Goal: Task Accomplishment & Management: Manage account settings

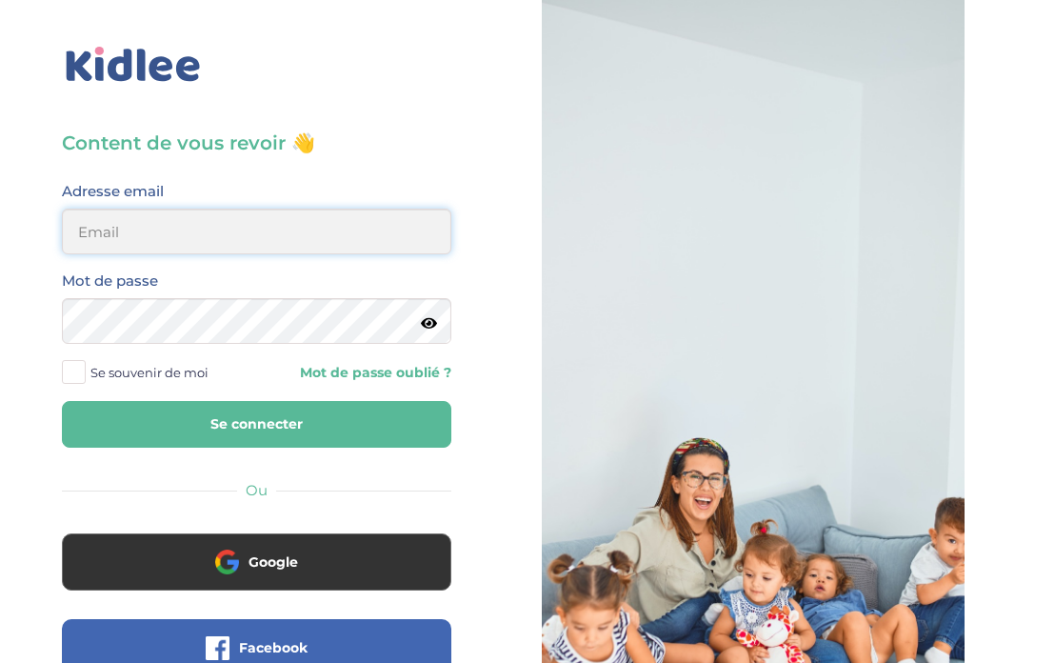
type input "erard.caro@gmail.com"
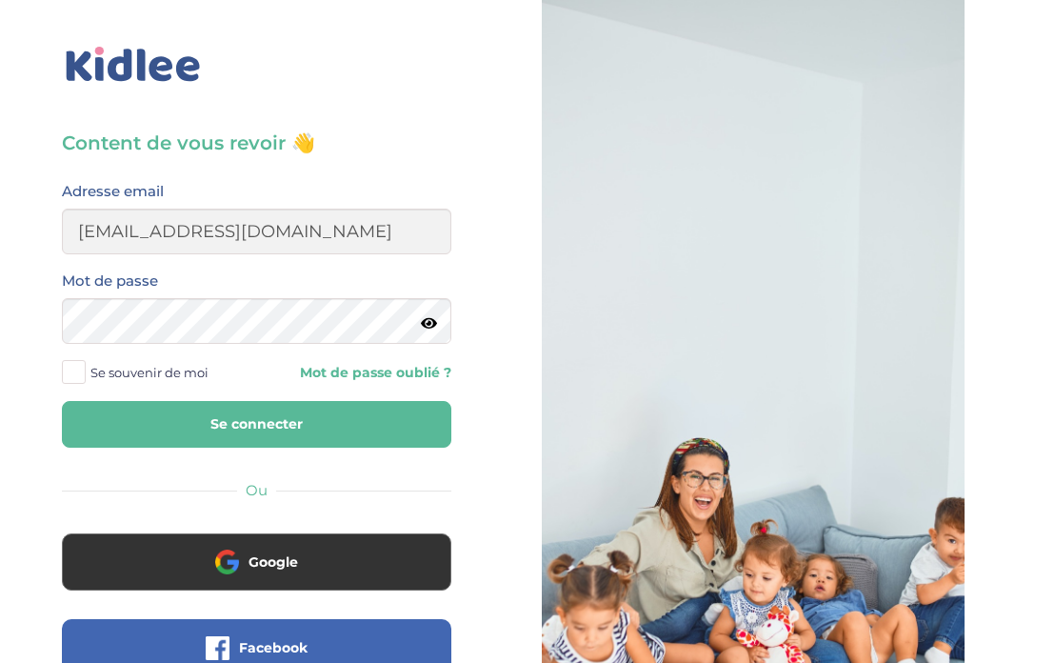
click at [70, 374] on span at bounding box center [74, 372] width 24 height 24
click at [0, 0] on input "Se souvenir de moi" at bounding box center [0, 0] width 0 height 0
click at [216, 409] on button "Se connecter" at bounding box center [257, 424] width 390 height 47
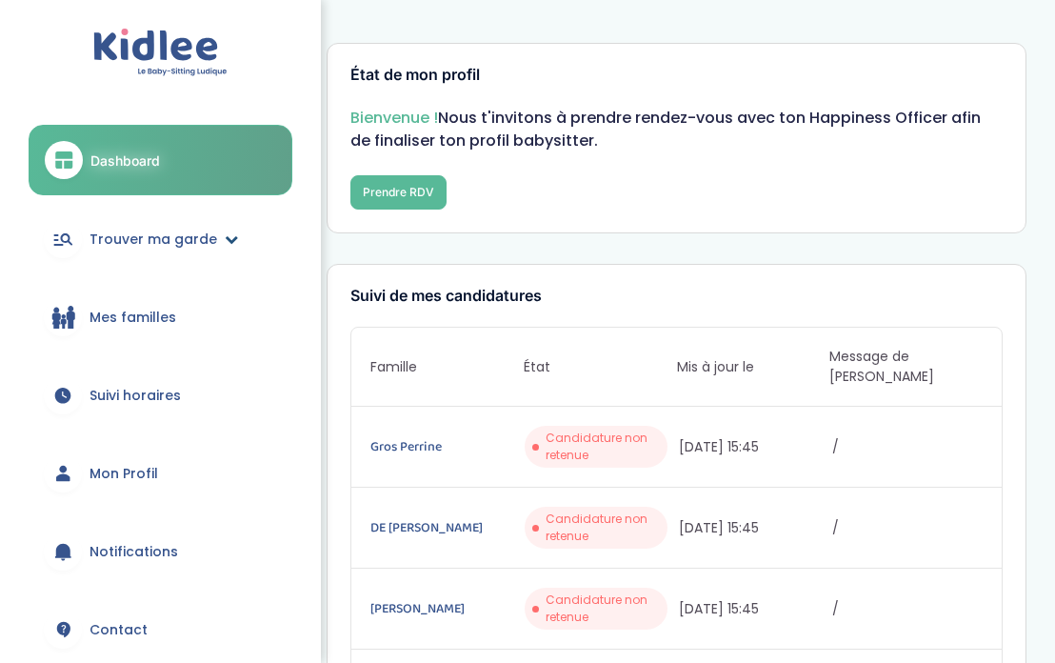
click at [170, 234] on span "Trouver ma garde" at bounding box center [154, 240] width 128 height 20
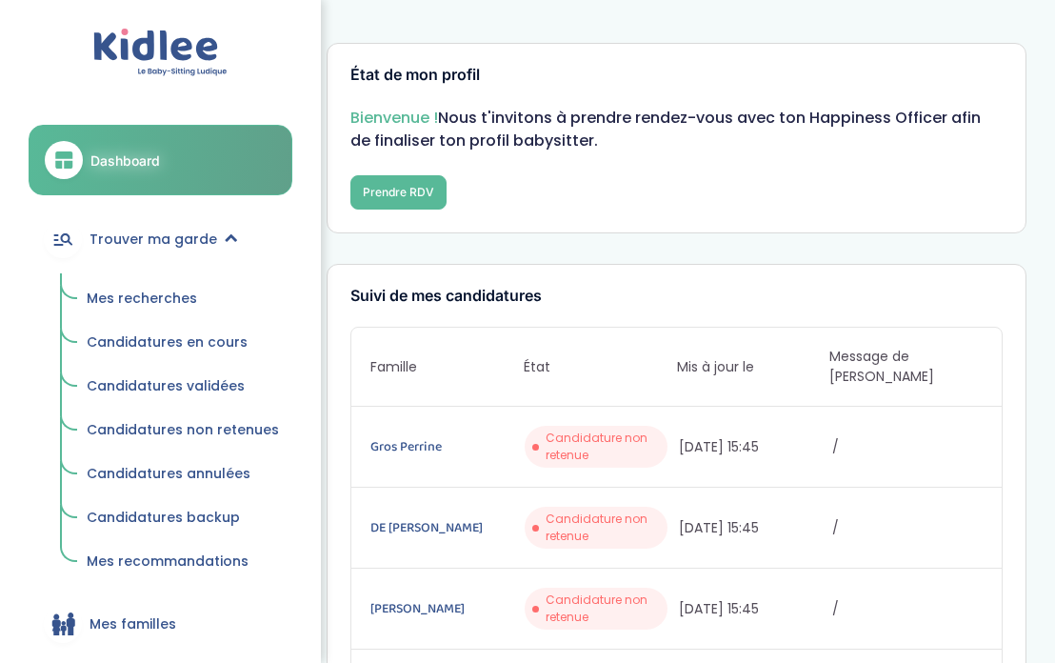
click at [174, 300] on span "Mes recherches" at bounding box center [142, 298] width 110 height 19
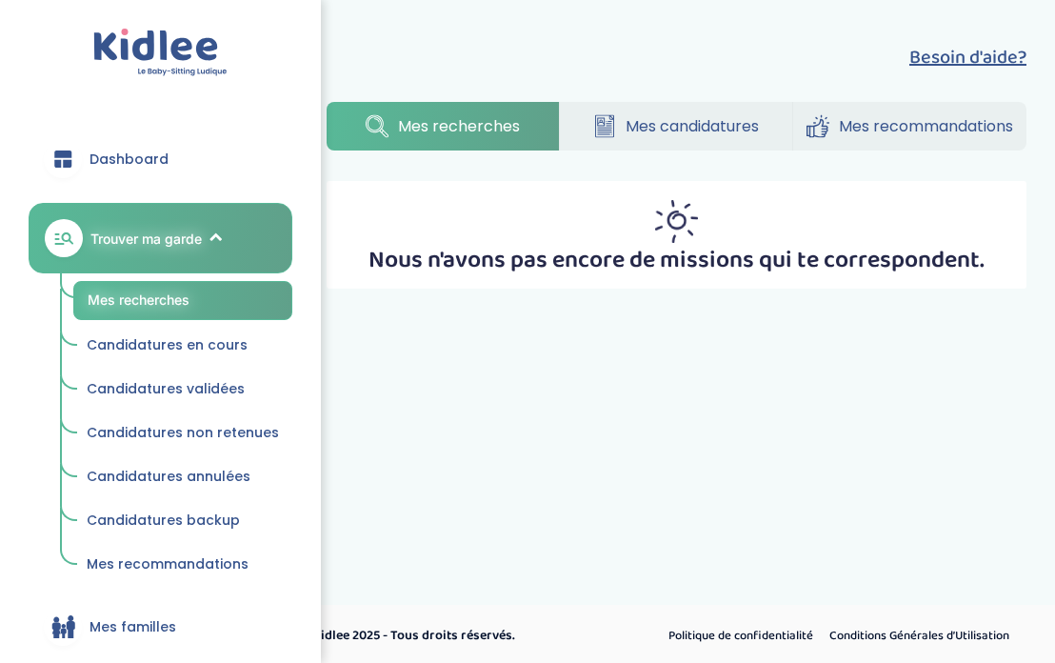
click at [151, 159] on span "Dashboard" at bounding box center [129, 160] width 79 height 20
